Goal: Task Accomplishment & Management: Manage account settings

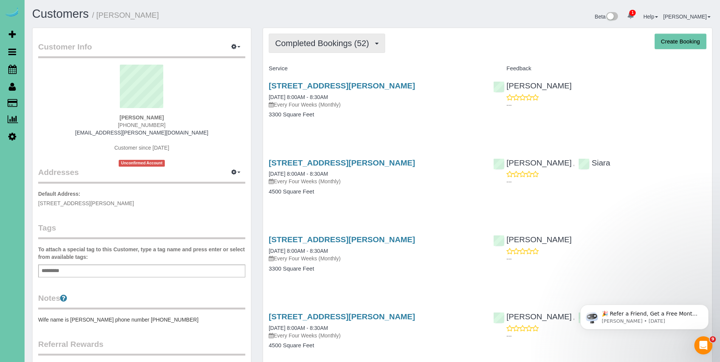
click at [316, 48] on button "Completed Bookings (52)" at bounding box center [327, 43] width 116 height 19
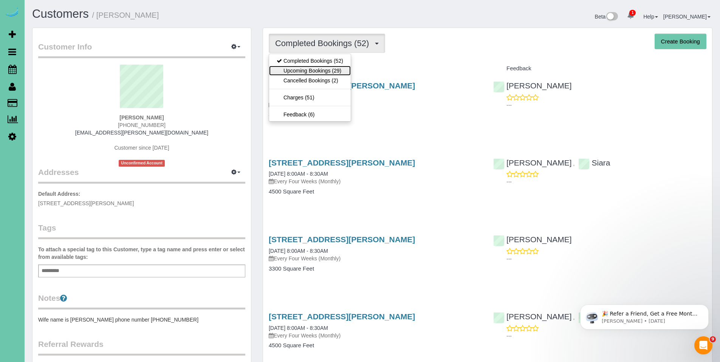
click at [310, 69] on link "Upcoming Bookings (29)" at bounding box center [310, 71] width 82 height 10
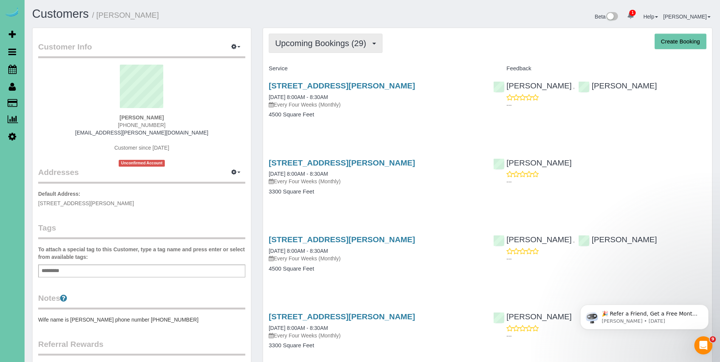
click at [297, 45] on span "Upcoming Bookings (29)" at bounding box center [322, 43] width 95 height 9
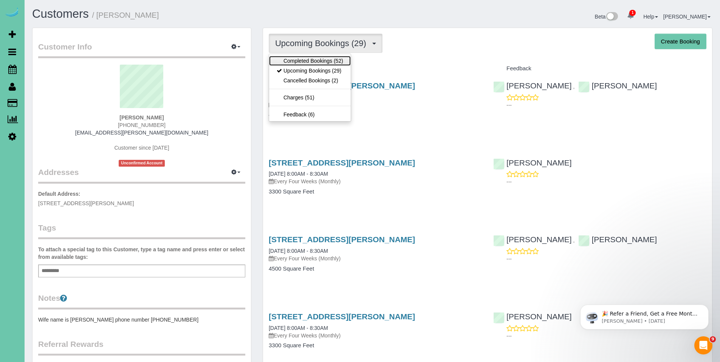
click at [304, 62] on link "Completed Bookings (52)" at bounding box center [310, 61] width 82 height 10
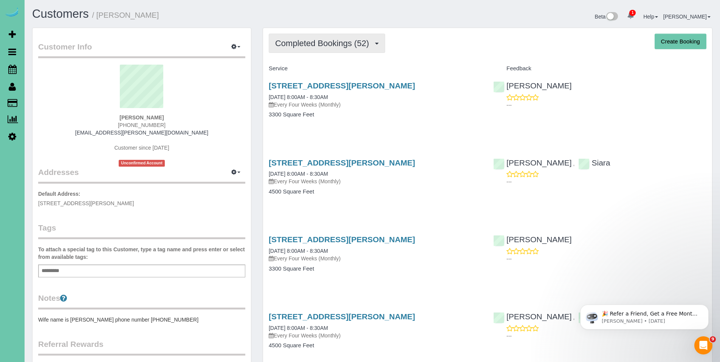
click at [323, 45] on span "Completed Bookings (52)" at bounding box center [324, 43] width 98 height 9
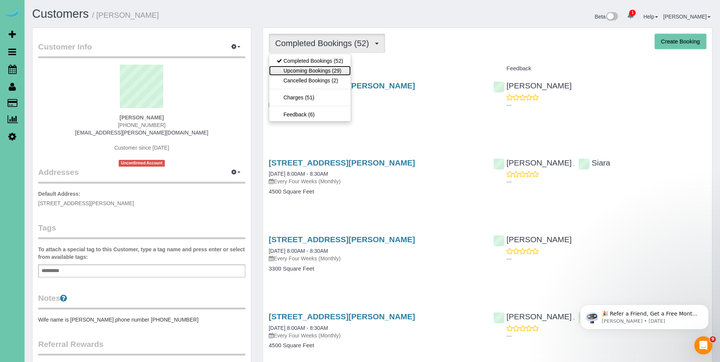
click at [313, 68] on link "Upcoming Bookings (29)" at bounding box center [310, 71] width 82 height 10
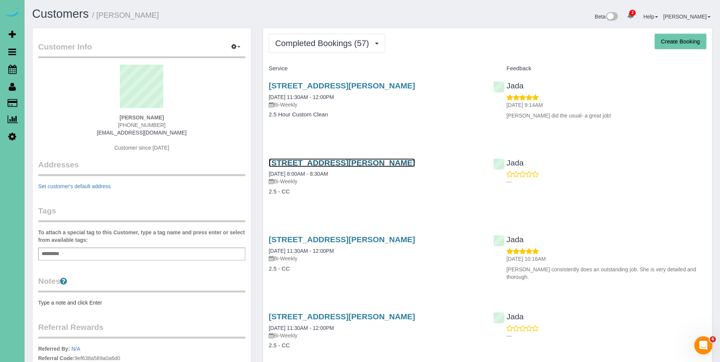
click at [329, 162] on link "14731 Himebaugh Plz, Omaha, NE 68116" at bounding box center [342, 162] width 146 height 9
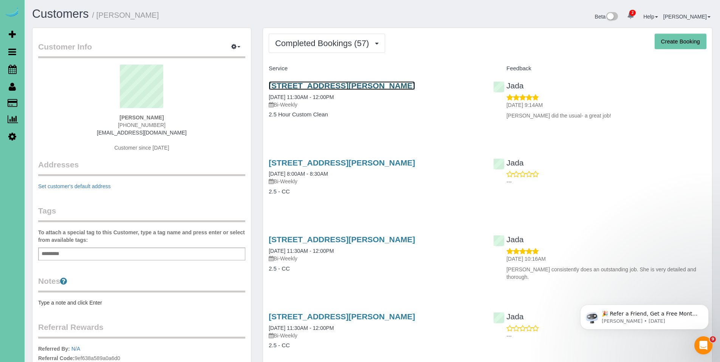
click at [310, 84] on link "14731 Himebaugh Plz, Omaha, NE 68116" at bounding box center [342, 85] width 146 height 9
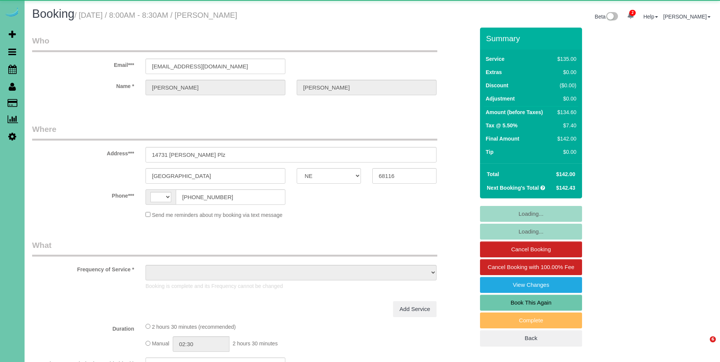
select select "NE"
select select "string:[GEOGRAPHIC_DATA]"
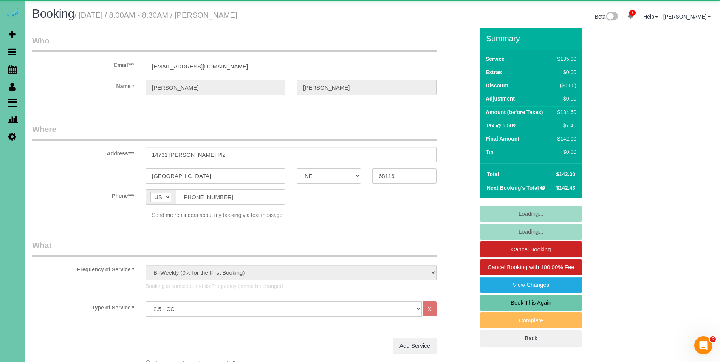
select select "object:652"
select select "number:35"
select select "number:41"
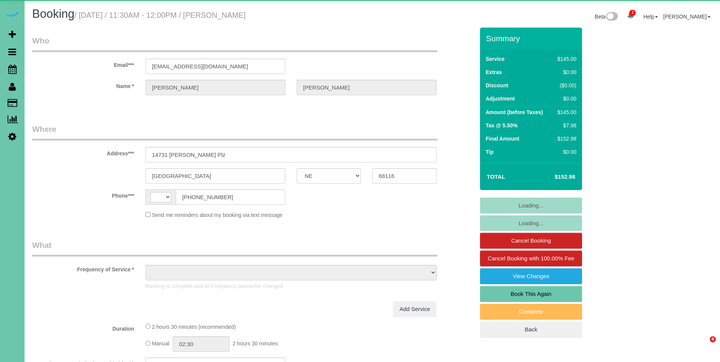
select select "NE"
select select "string:[GEOGRAPHIC_DATA]"
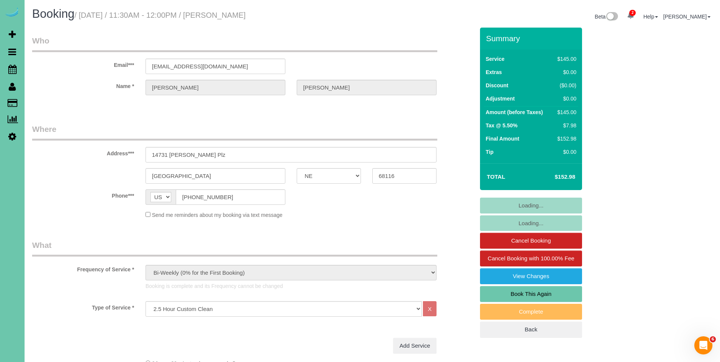
select select "object:910"
select select "number:35"
select select "number:41"
